Goal: Information Seeking & Learning: Find specific fact

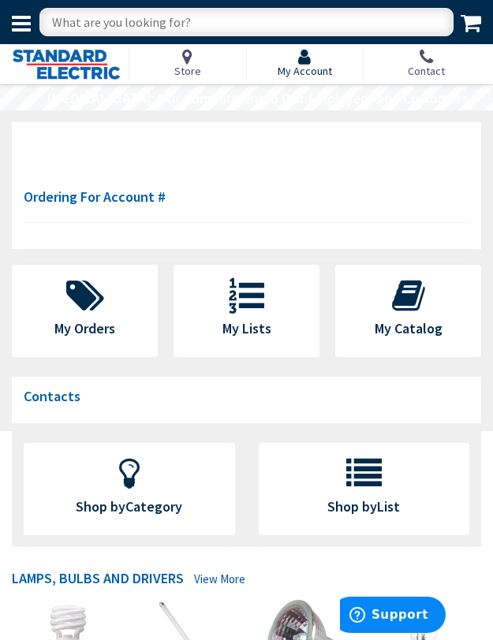
click at [300, 60] on icon at bounding box center [304, 56] width 54 height 17
type input "[GEOGRAPHIC_DATA], [GEOGRAPHIC_DATA]"
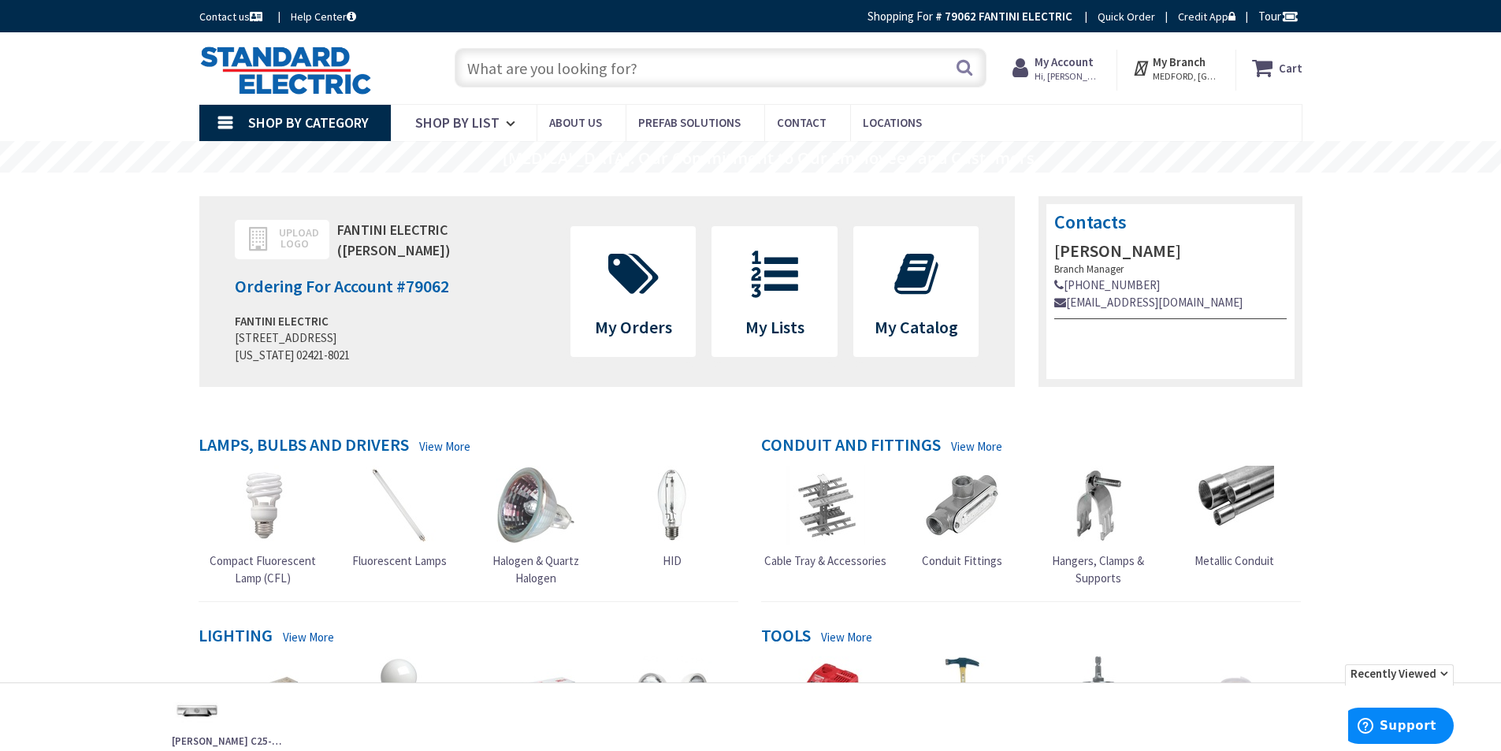
click at [493, 69] on input "text" at bounding box center [721, 67] width 532 height 39
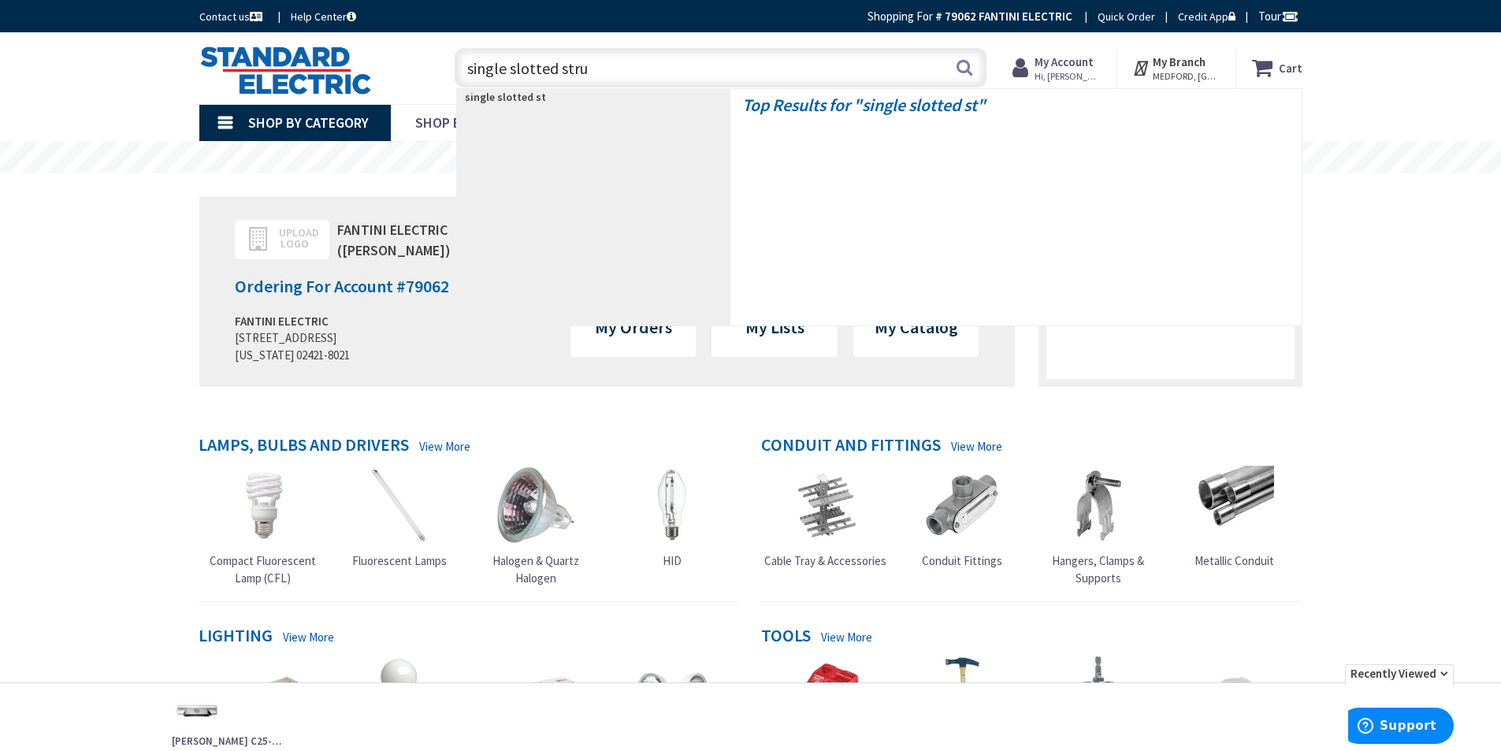
type input "single slotted strut"
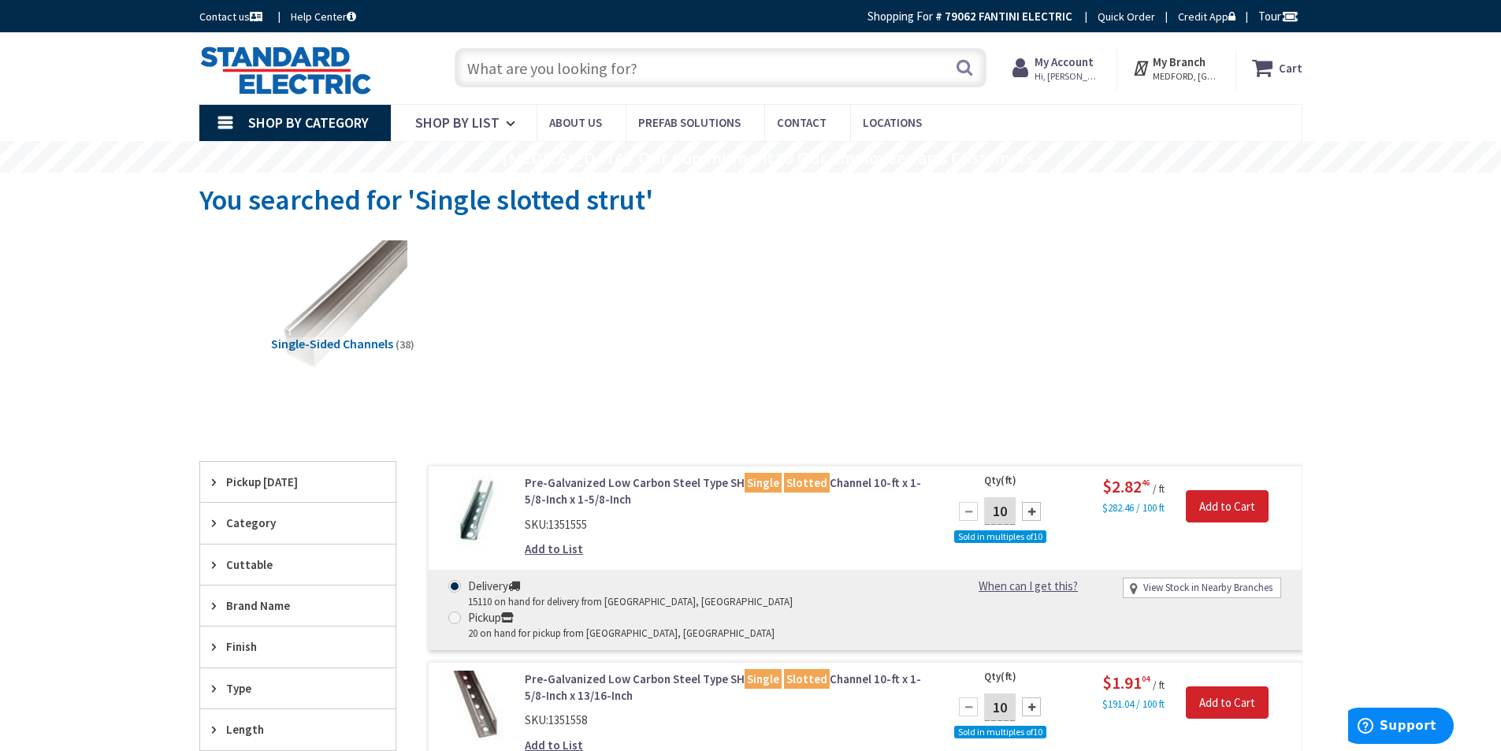
click at [702, 479] on link "Pre-Galvanized Low Carbon Steel Type SH Single Slotted Channel 10-ft x 1-5/8-In…" at bounding box center [725, 491] width 401 height 34
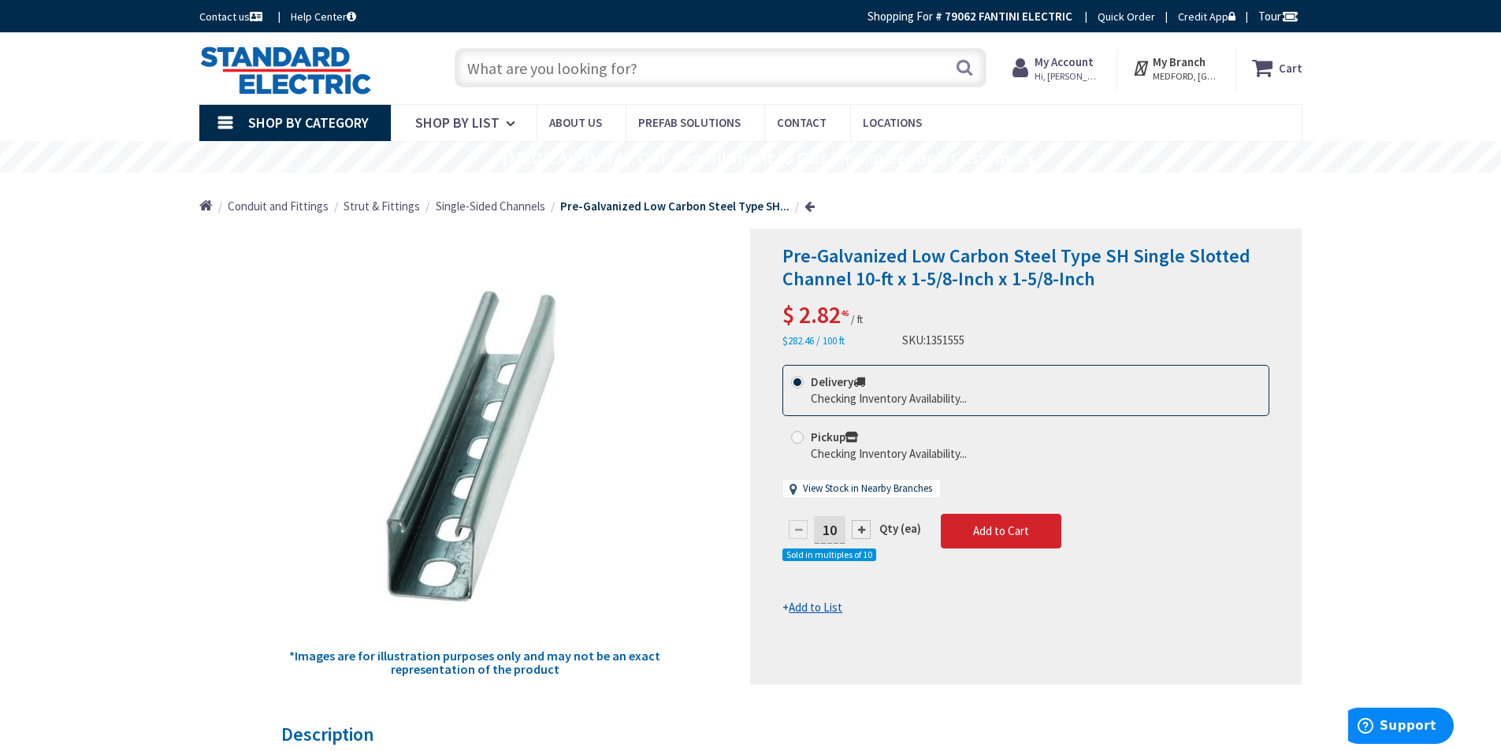
click at [507, 66] on input "text" at bounding box center [721, 67] width 532 height 39
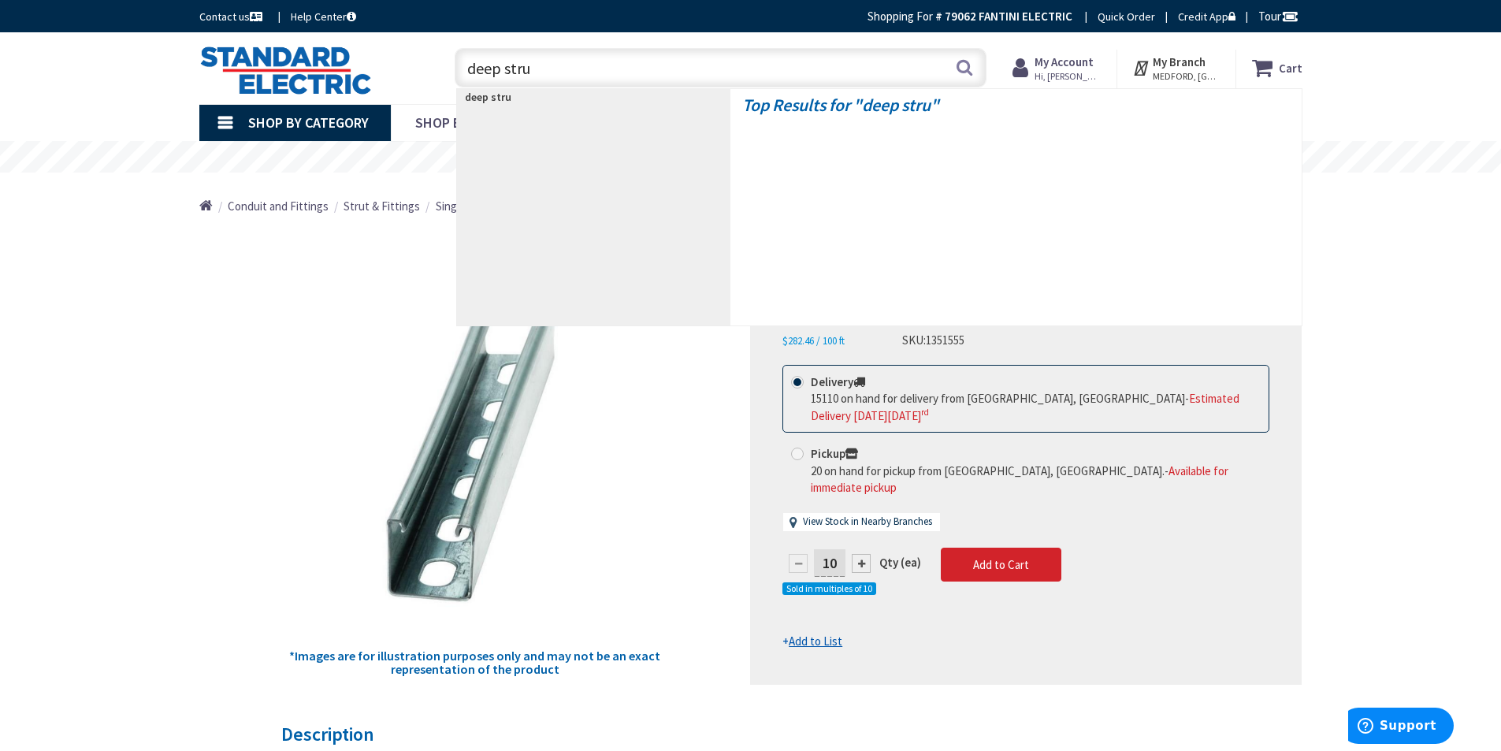
type input "deep strut"
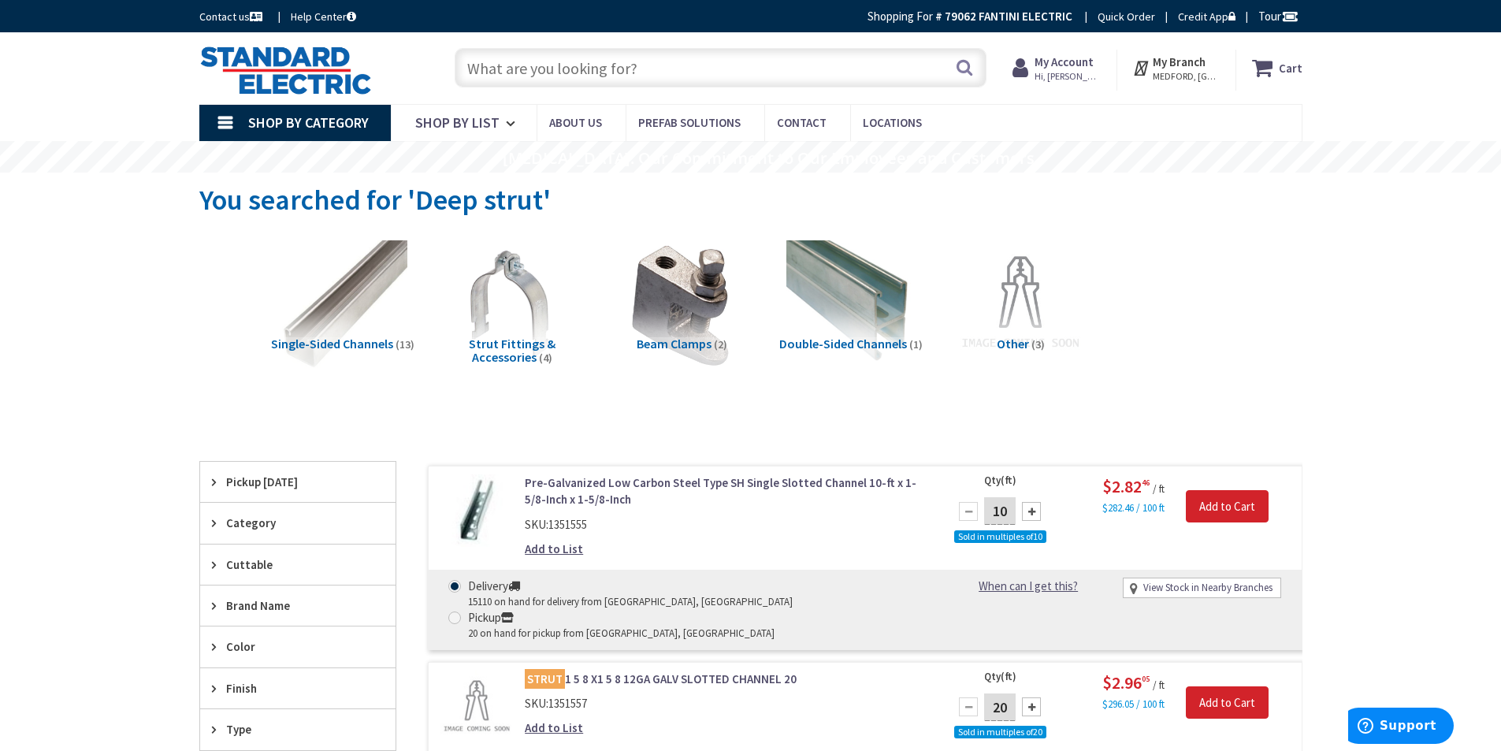
click at [820, 483] on link "Pre-Galvanized Low Carbon Steel Type SH Single Slotted Channel 10-ft x 1-5/8-In…" at bounding box center [725, 491] width 401 height 34
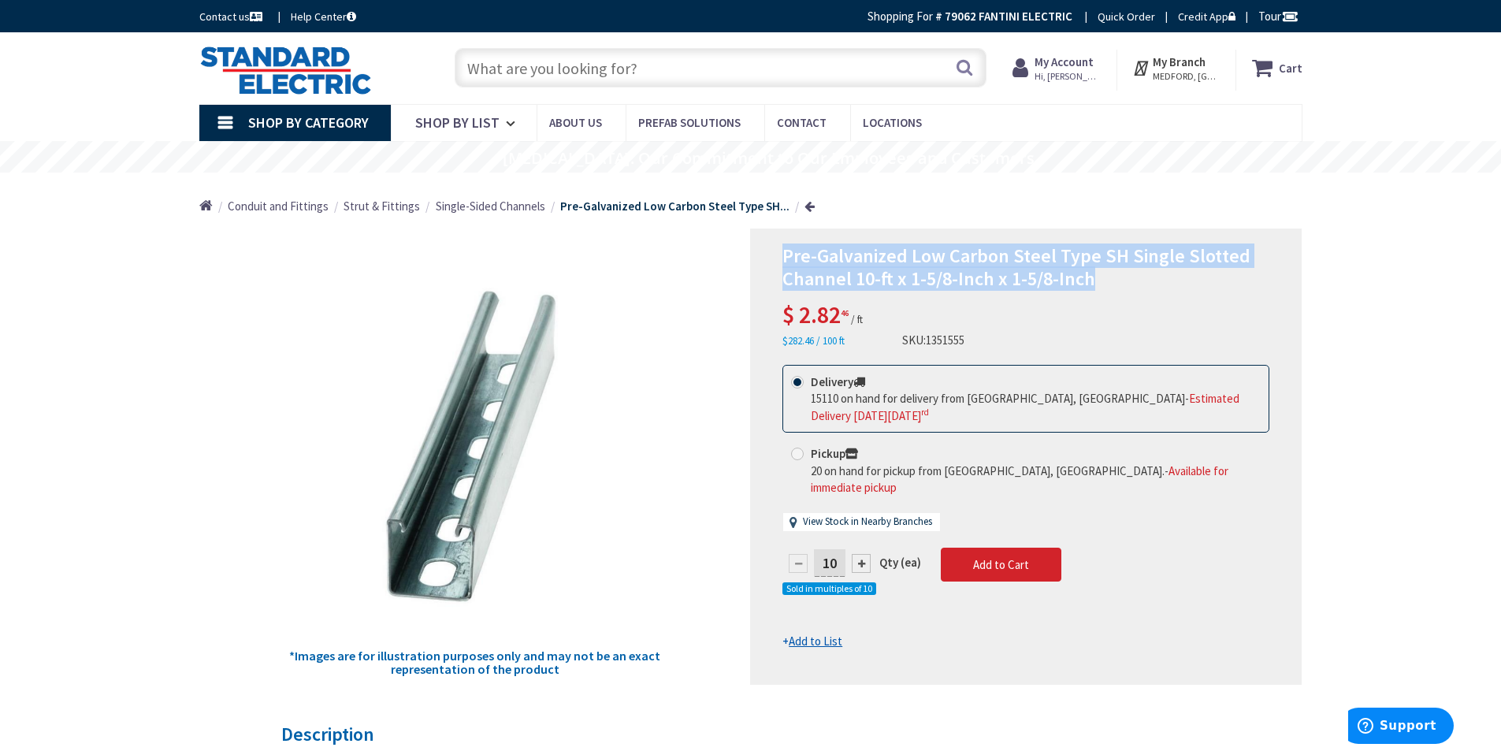
drag, startPoint x: 786, startPoint y: 252, endPoint x: 1171, endPoint y: 278, distance: 386.3
click at [1174, 281] on h1 "Pre-Galvanized Low Carbon Steel Type SH Single Slotted Channel 10-ft x 1-5/8-In…" at bounding box center [1026, 268] width 487 height 46
copy span "Pre-Galvanized Low Carbon Steel Type SH Single Slotted Channel 10-ft x 1-5/8-In…"
